Goal: Transaction & Acquisition: Subscribe to service/newsletter

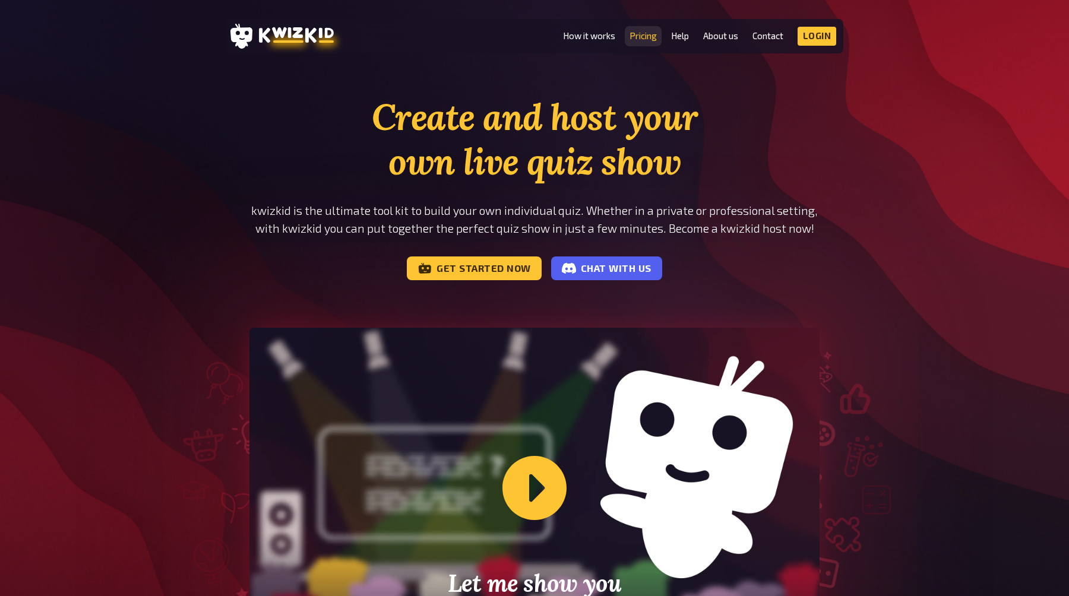
click at [634, 39] on link "Pricing" at bounding box center [643, 36] width 27 height 10
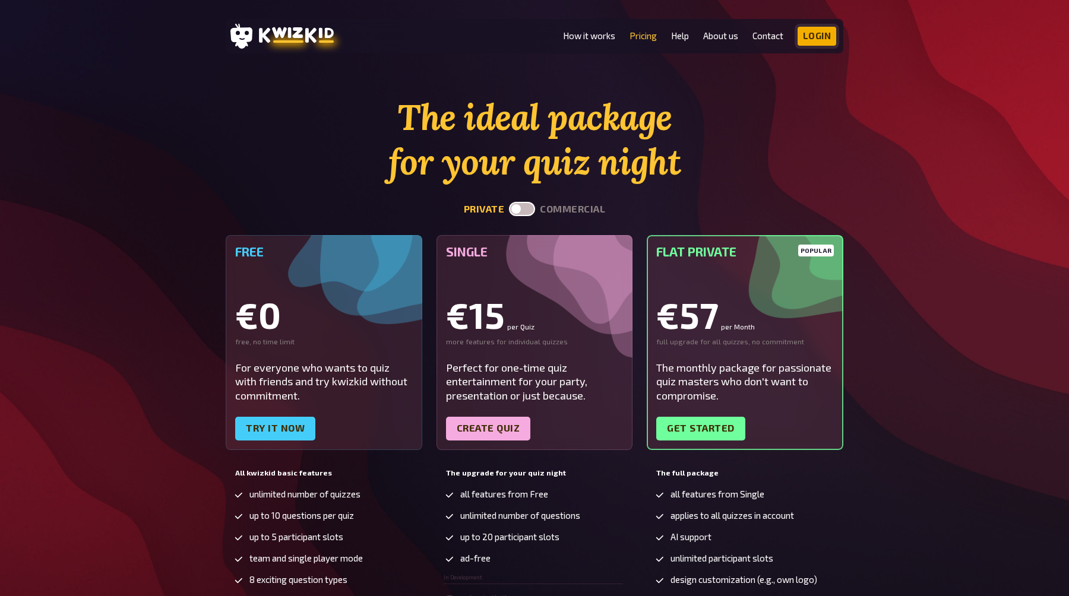
click at [815, 29] on link "Login" at bounding box center [817, 36] width 39 height 19
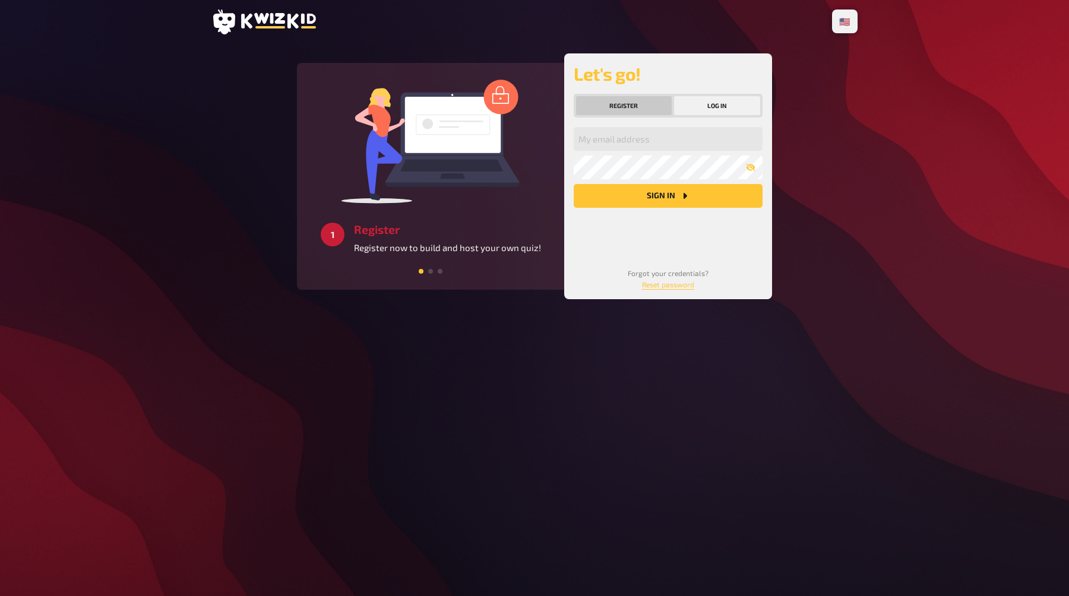
click at [643, 104] on button "Register" at bounding box center [624, 105] width 96 height 19
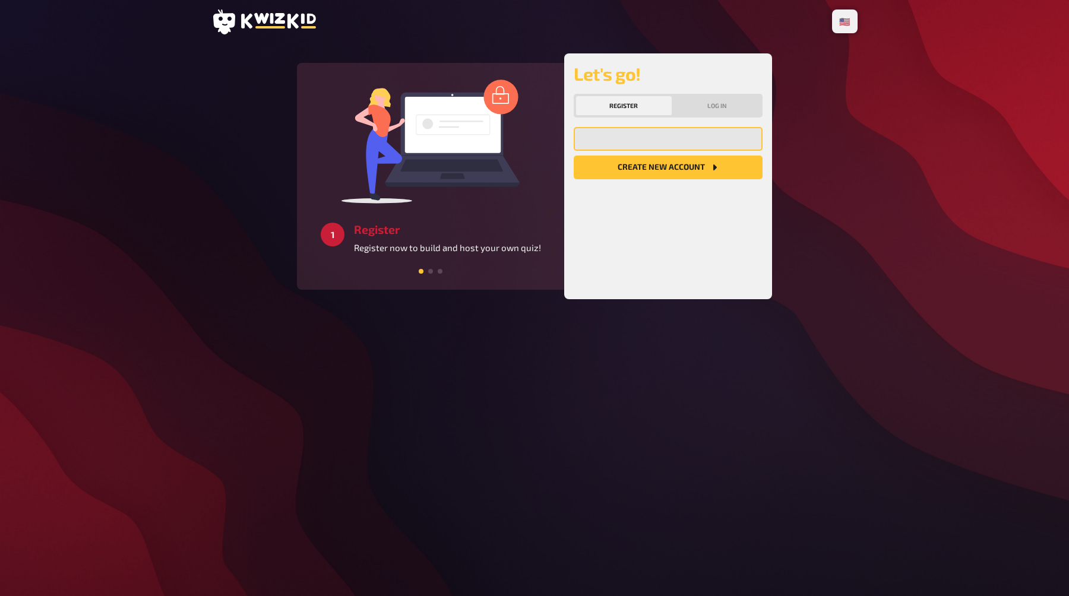
click at [643, 146] on input "email" at bounding box center [668, 139] width 189 height 24
type input "stefan.krone.mail@web.de"
click at [671, 166] on button "Create new account" at bounding box center [668, 168] width 189 height 24
